Goal: Obtain resource: Download file/media

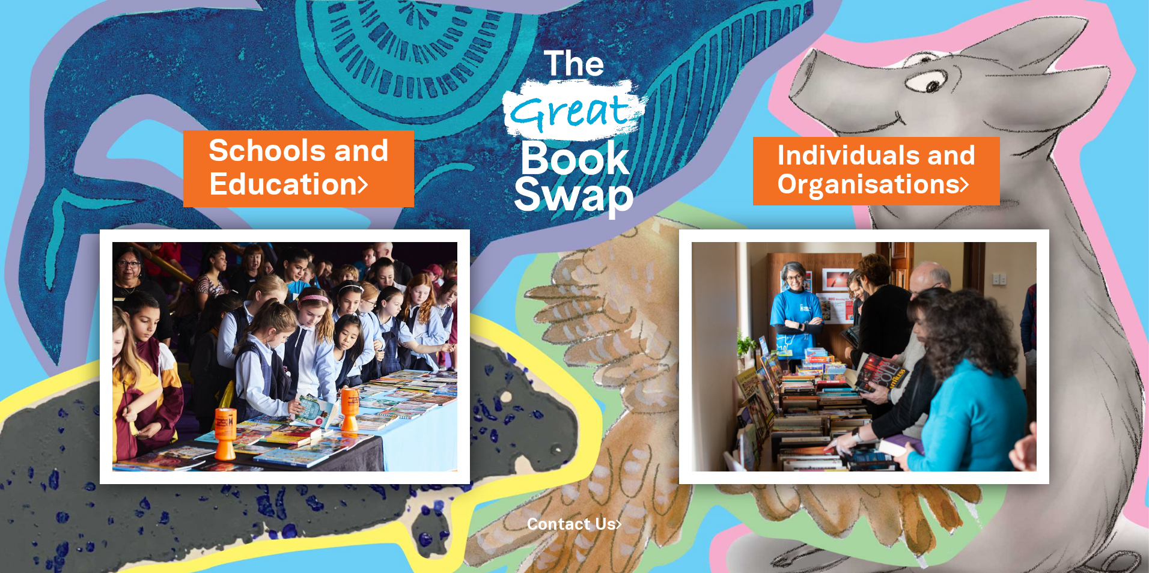
click at [334, 158] on link "Schools and Education" at bounding box center [299, 169] width 180 height 76
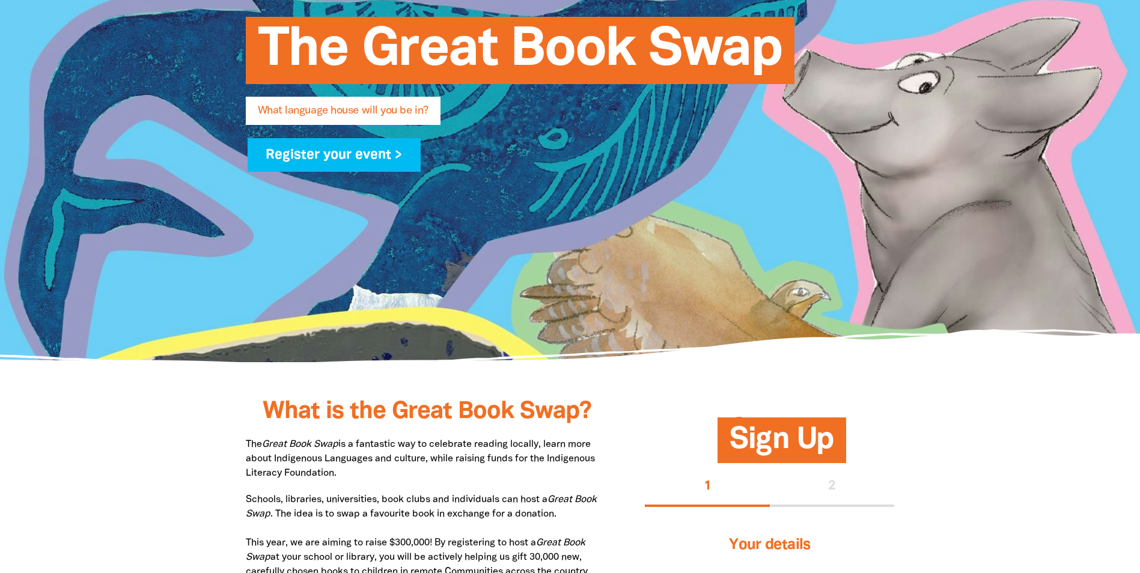
type input "[PERSON_NAME]"
type input "ppratima@goodstart.org.au"
type input "Goodstart Early Learning Thornlie"
select select "early-learning"
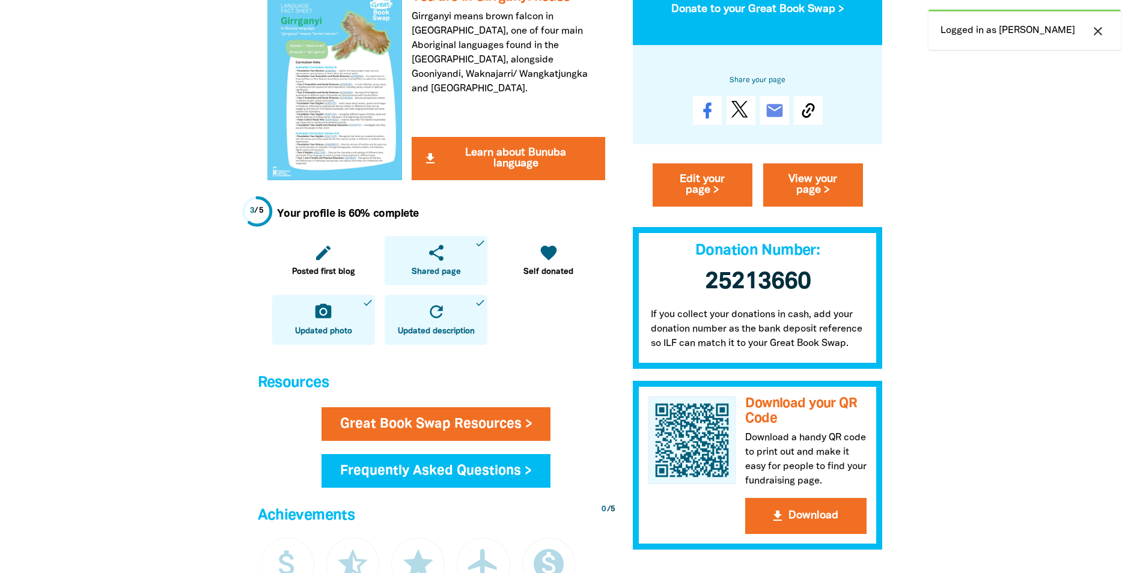
scroll to position [180, 0]
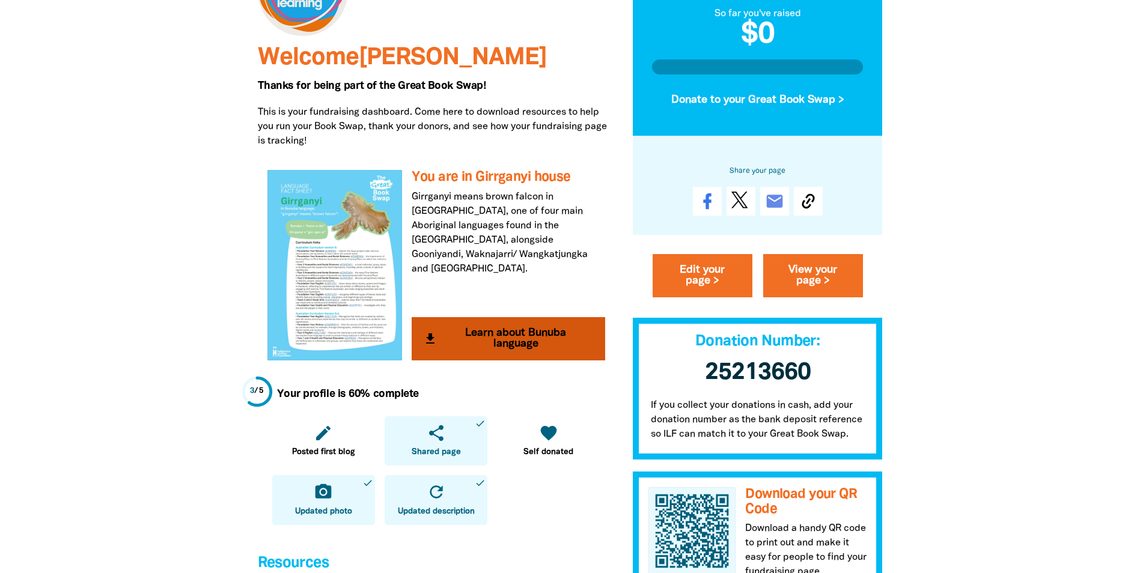
click at [503, 334] on button "get_app Learn about Bunuba language" at bounding box center [508, 338] width 193 height 43
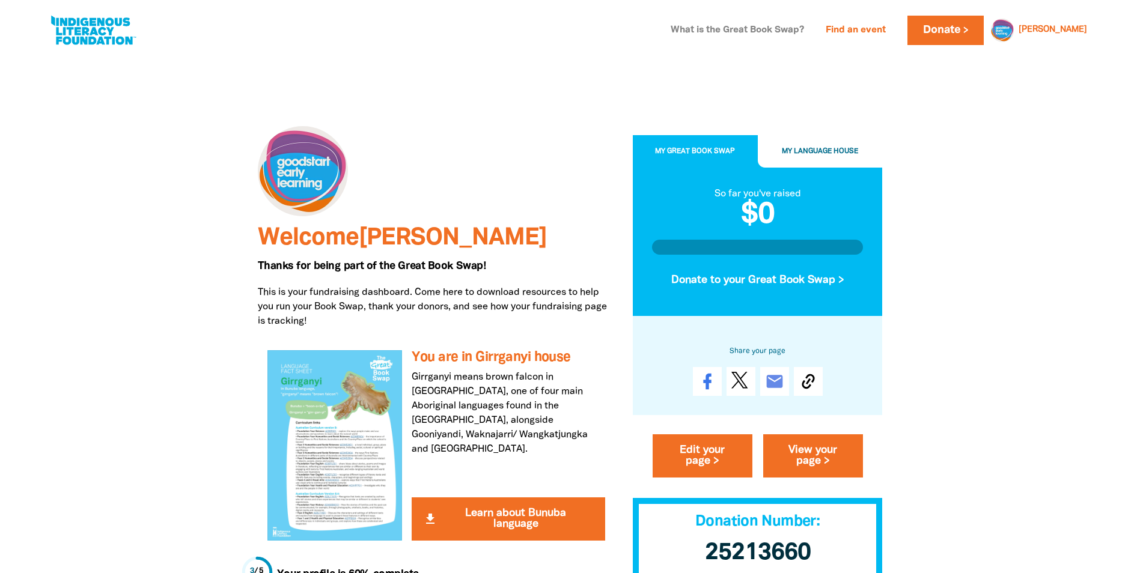
click at [753, 23] on link "What is the Great Book Swap?" at bounding box center [738, 30] width 148 height 19
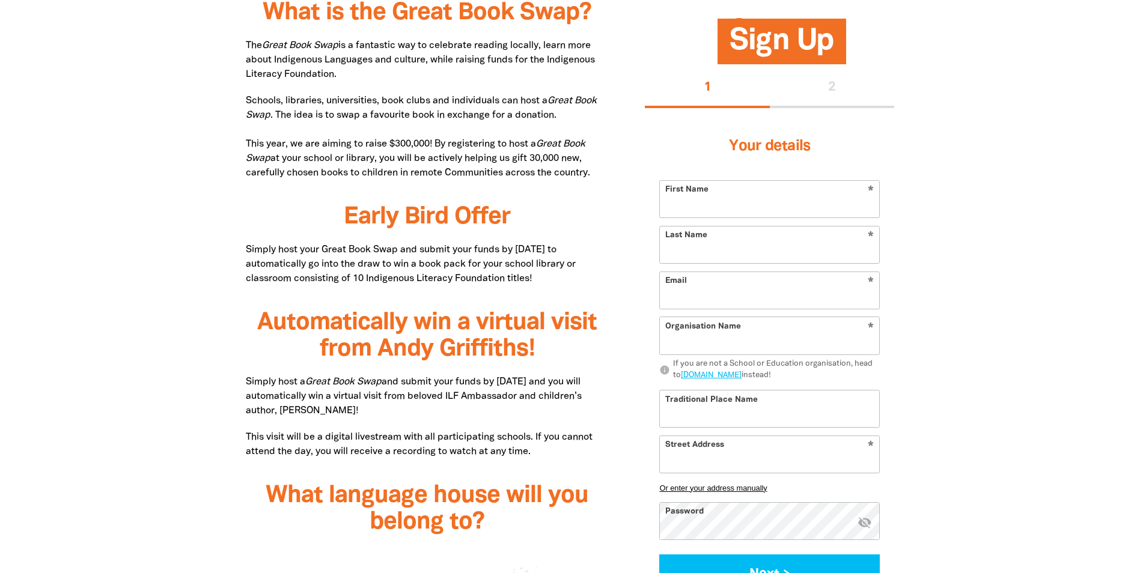
type input "[PERSON_NAME]"
type input "[EMAIL_ADDRESS][DOMAIN_NAME]"
type input "Goodstart Early Learning Thornlie"
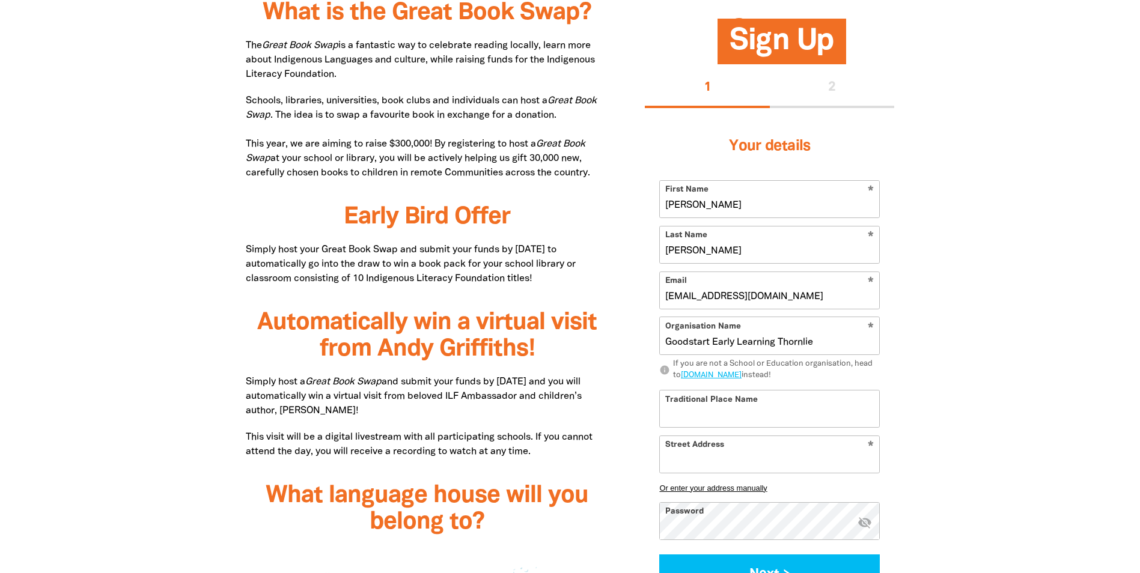
select select "early-learning"
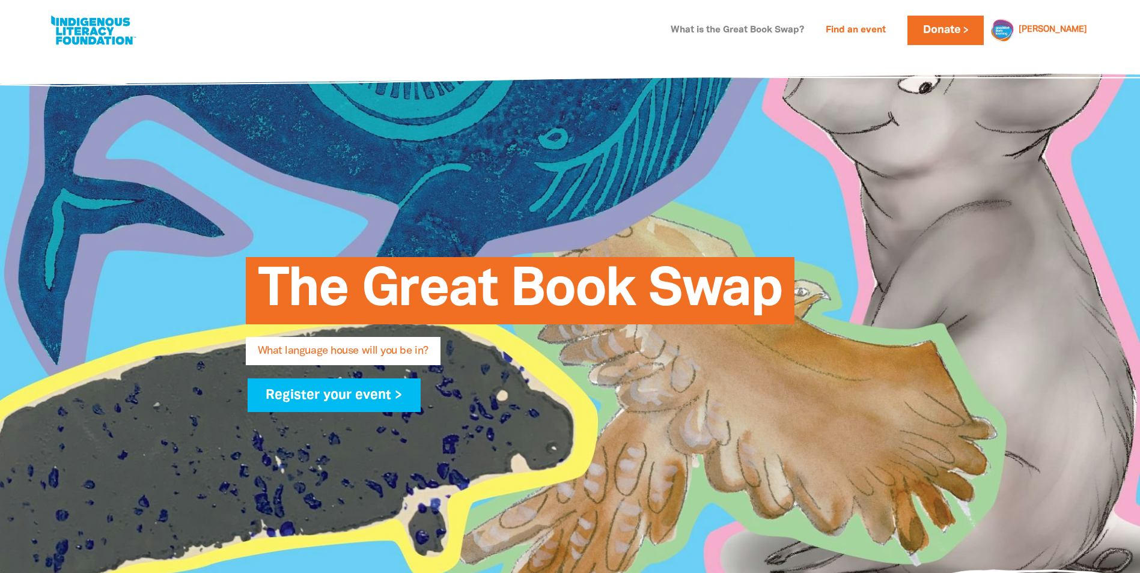
click at [807, 31] on link "What is the Great Book Swap?" at bounding box center [738, 30] width 148 height 19
click at [1066, 30] on link "[PERSON_NAME]" at bounding box center [1053, 30] width 69 height 8
click at [1035, 67] on link "Resources and Classroom Activities" at bounding box center [1038, 67] width 108 height 40
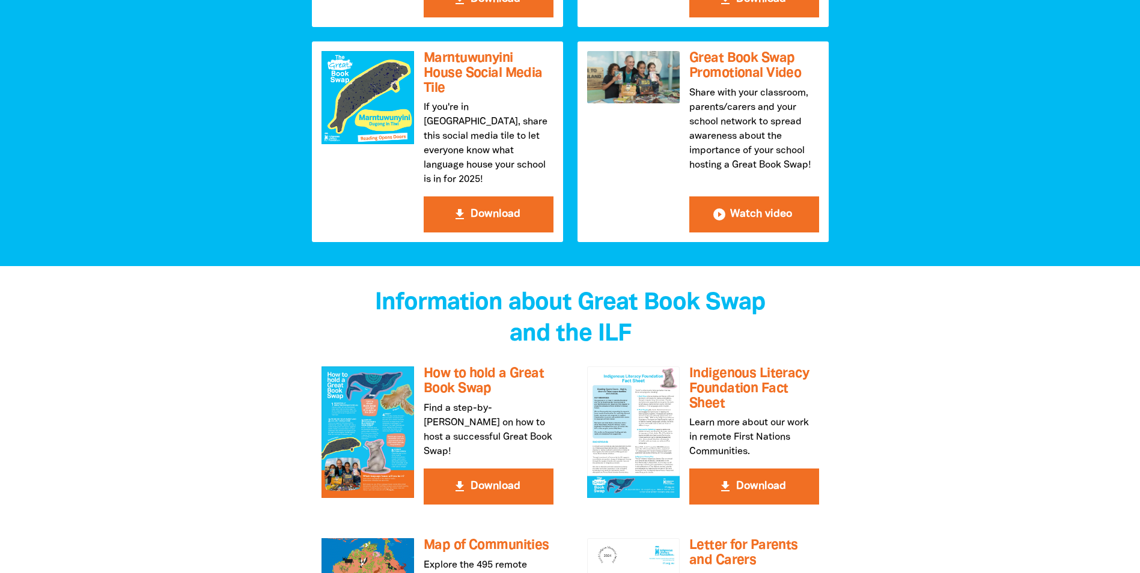
scroll to position [2164, 0]
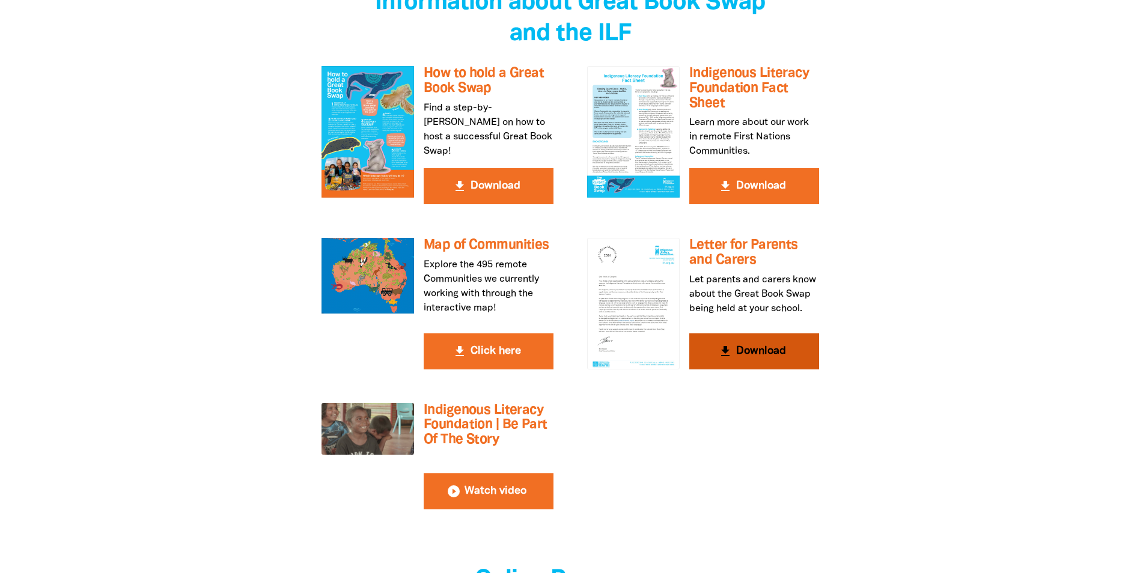
click at [755, 334] on button "get_app Download" at bounding box center [754, 352] width 130 height 36
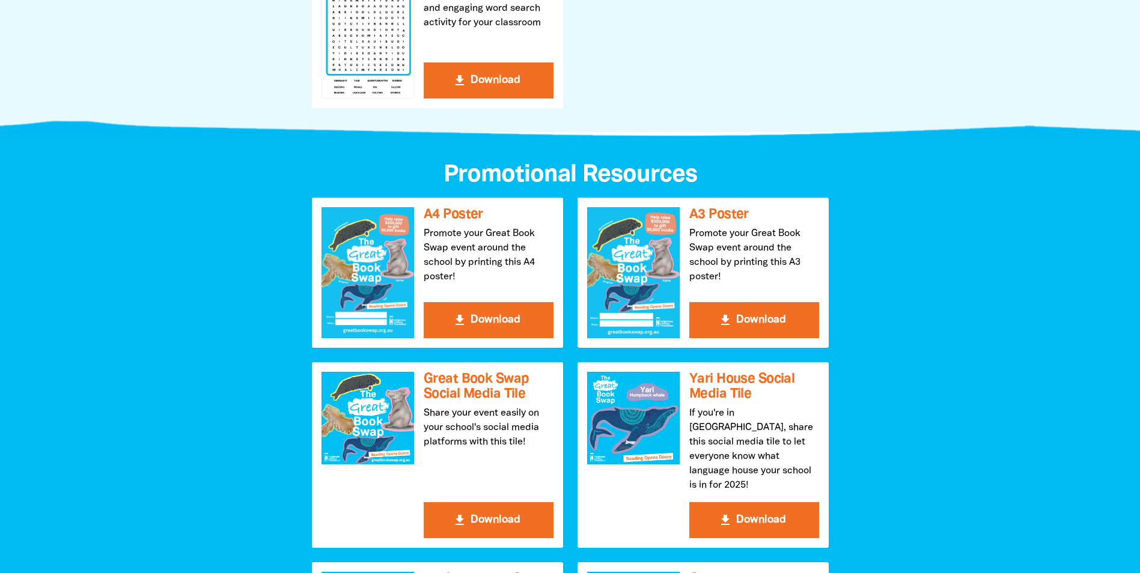
scroll to position [1262, 0]
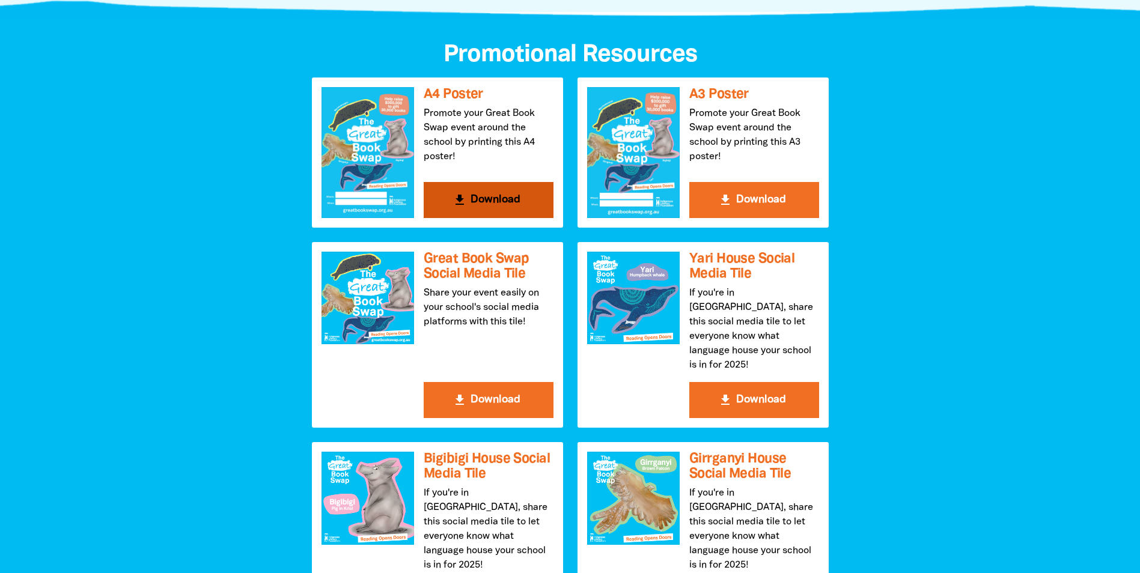
click at [503, 202] on button "get_app Download" at bounding box center [489, 200] width 130 height 36
